Goal: Information Seeking & Learning: Learn about a topic

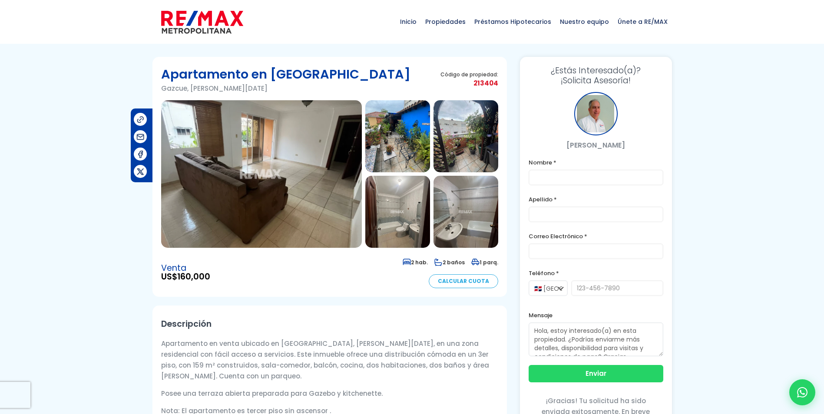
click at [409, 136] on img at bounding box center [397, 136] width 65 height 72
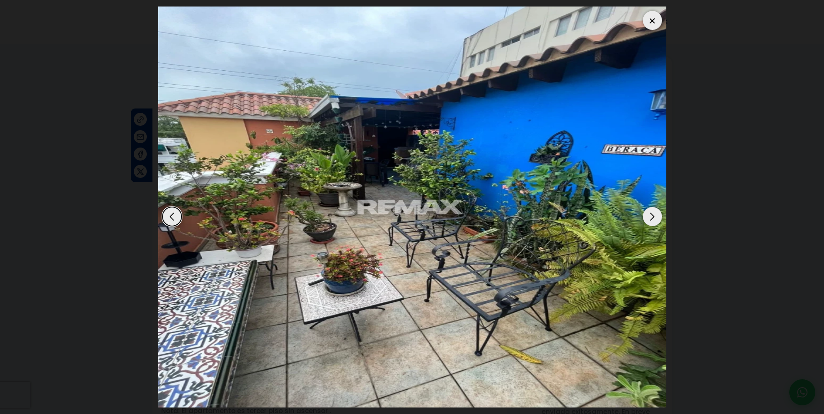
click at [649, 221] on div "Next slide" at bounding box center [651, 216] width 19 height 19
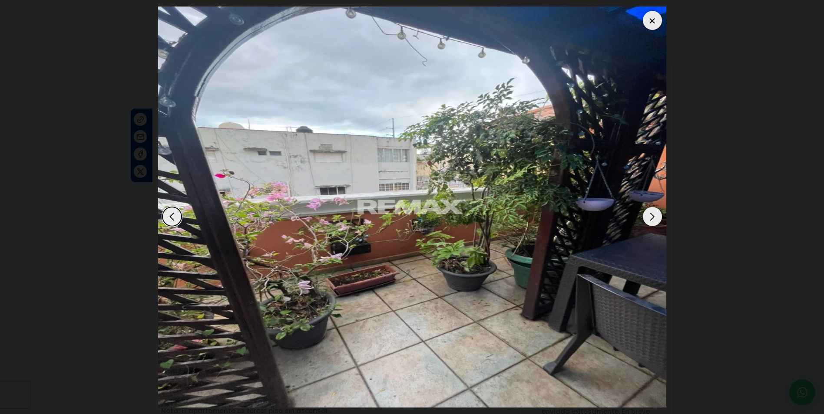
click at [649, 221] on div "Next slide" at bounding box center [651, 216] width 19 height 19
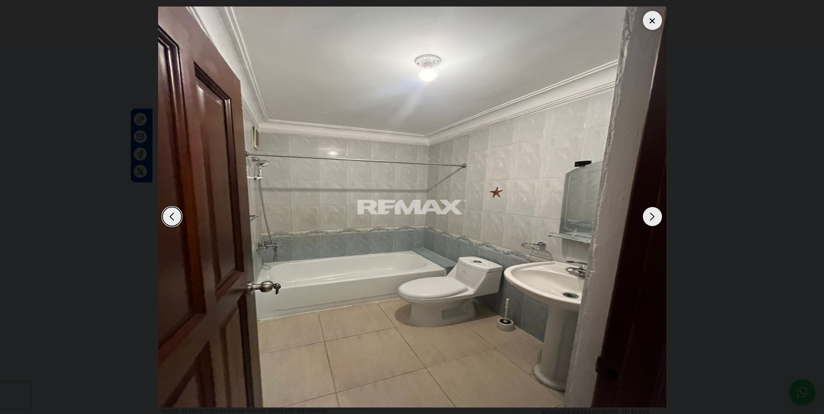
click at [650, 220] on div "Next slide" at bounding box center [651, 216] width 19 height 19
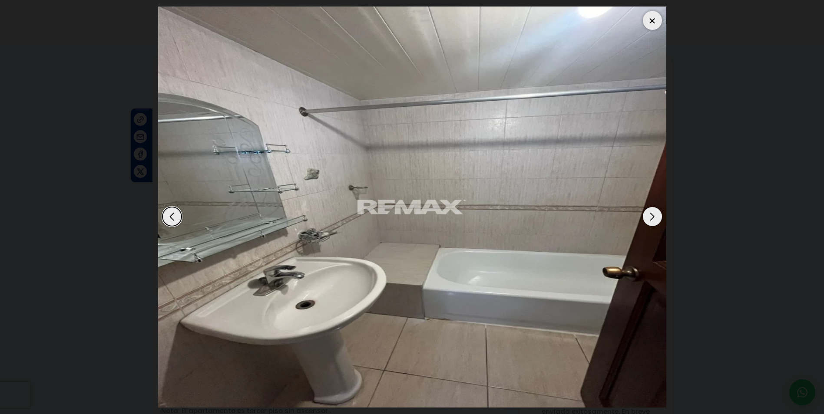
click at [650, 220] on div "Next slide" at bounding box center [651, 216] width 19 height 19
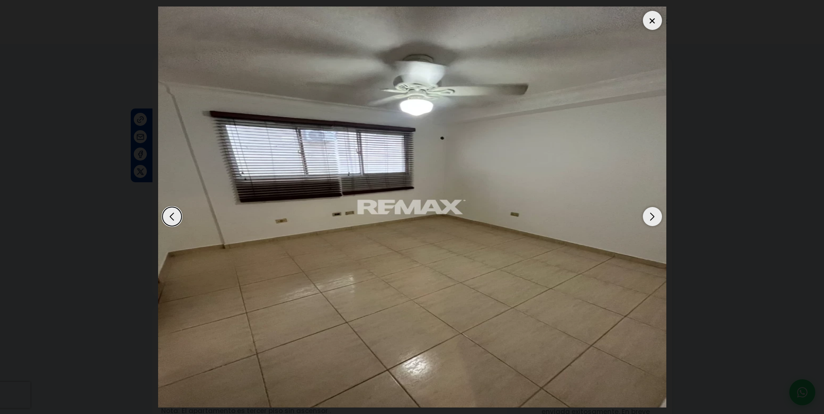
click at [650, 220] on div "Next slide" at bounding box center [651, 216] width 19 height 19
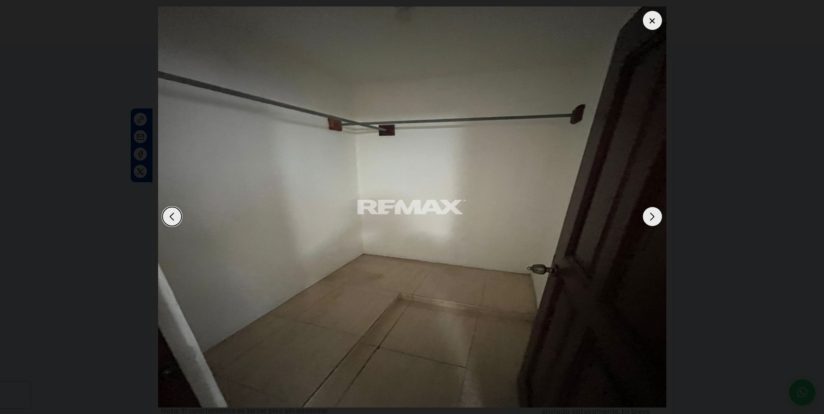
click at [650, 220] on div "Next slide" at bounding box center [651, 216] width 19 height 19
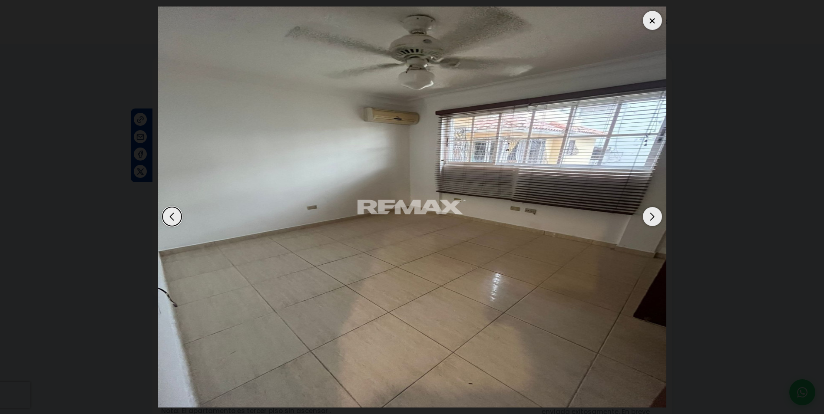
click at [650, 220] on div "Next slide" at bounding box center [651, 216] width 19 height 19
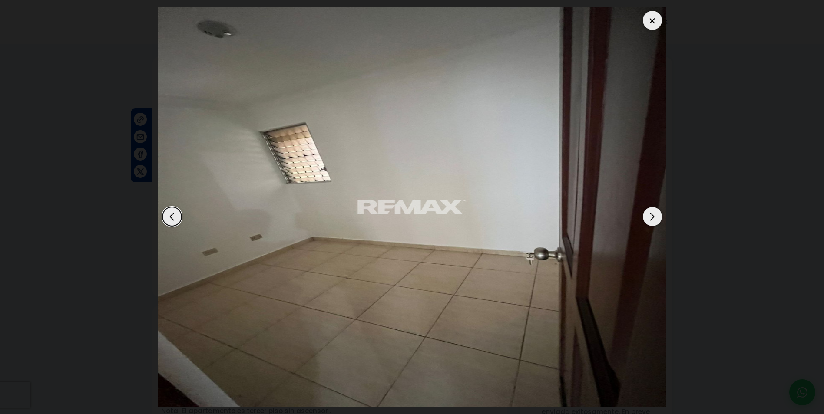
click at [650, 220] on div "Next slide" at bounding box center [651, 216] width 19 height 19
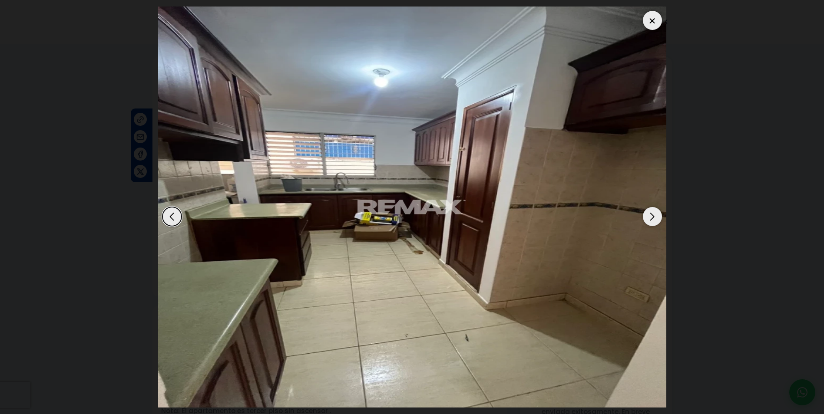
click at [650, 220] on div "Next slide" at bounding box center [651, 216] width 19 height 19
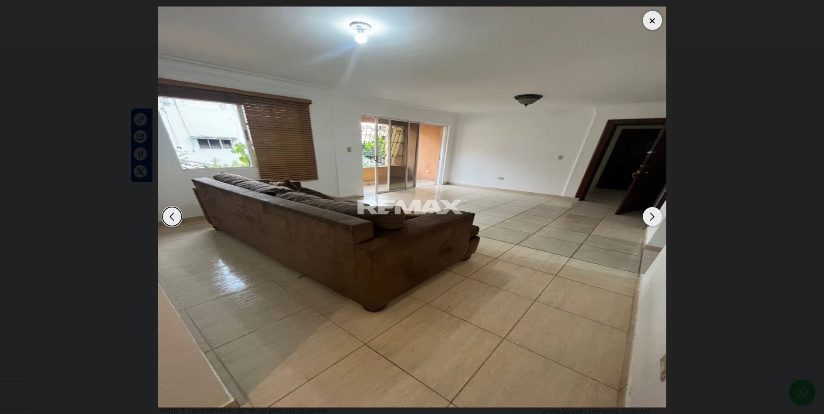
click at [650, 220] on div "Next slide" at bounding box center [651, 216] width 19 height 19
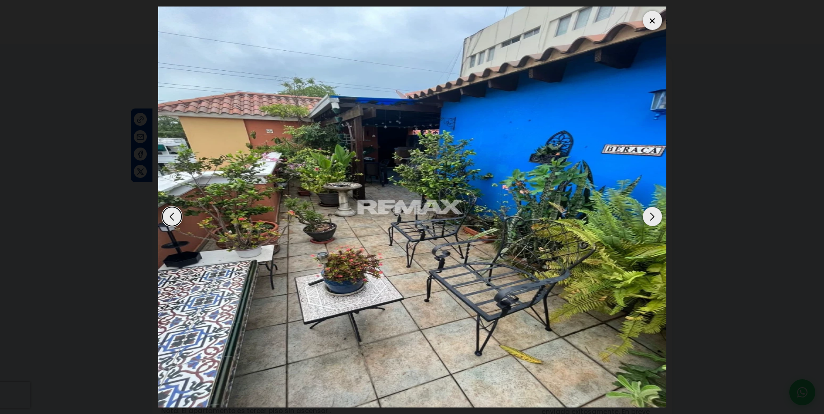
click at [647, 24] on div at bounding box center [651, 20] width 19 height 19
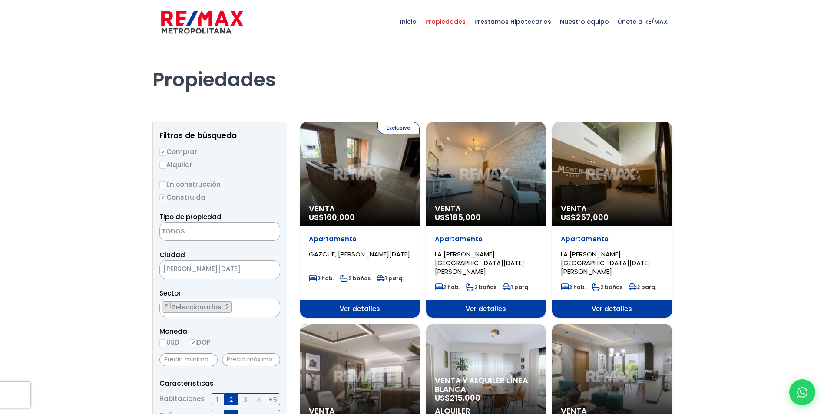
select select
select select "206"
